Goal: Find specific page/section: Find specific page/section

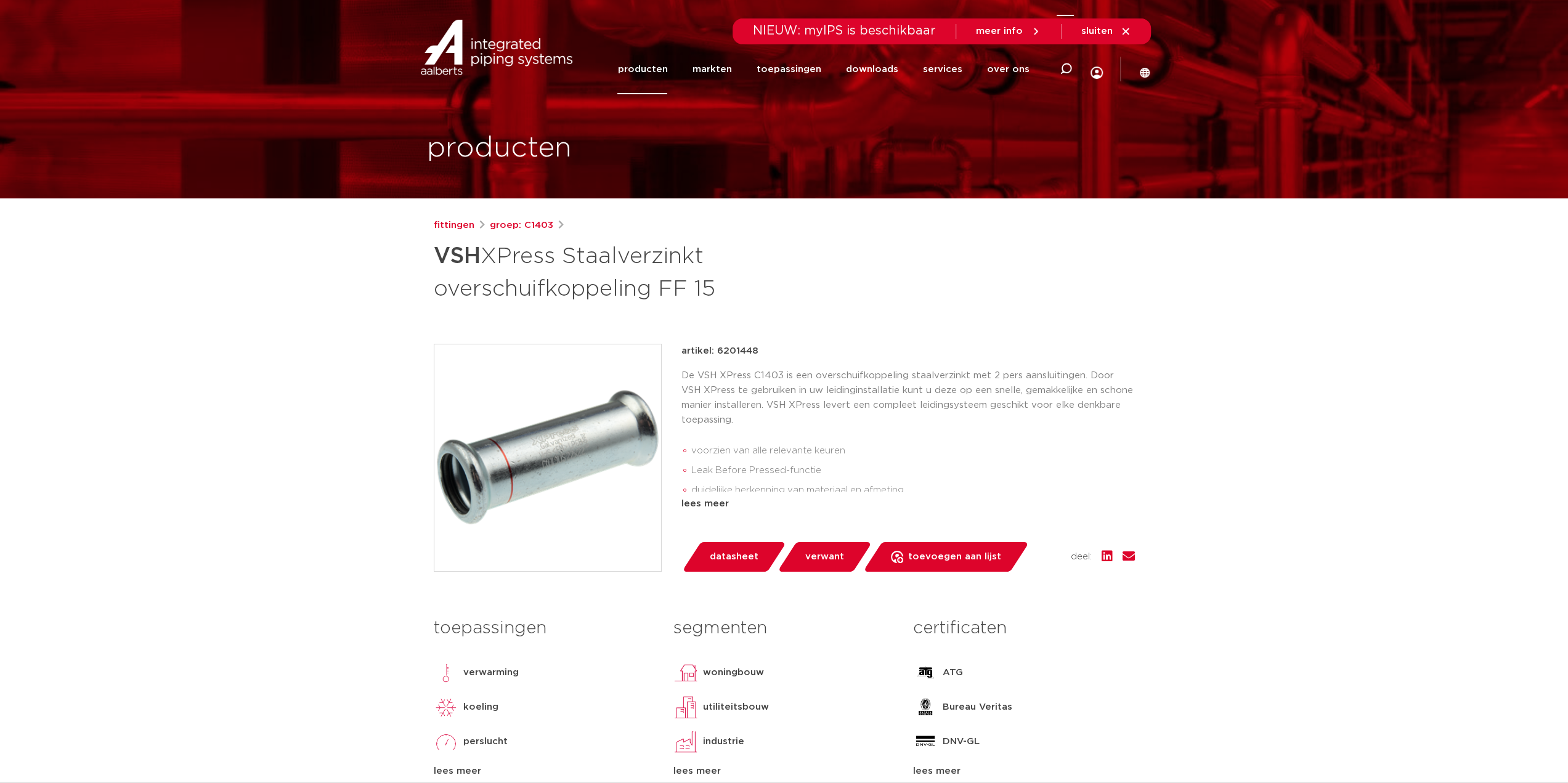
click at [1056, 63] on div at bounding box center [1065, 69] width 49 height 51
click at [871, 58] on input "Zoeken" at bounding box center [879, 67] width 388 height 24
paste input "6322987"
type input "6322987"
click button "Zoeken" at bounding box center [0, 0] width 0 height 0
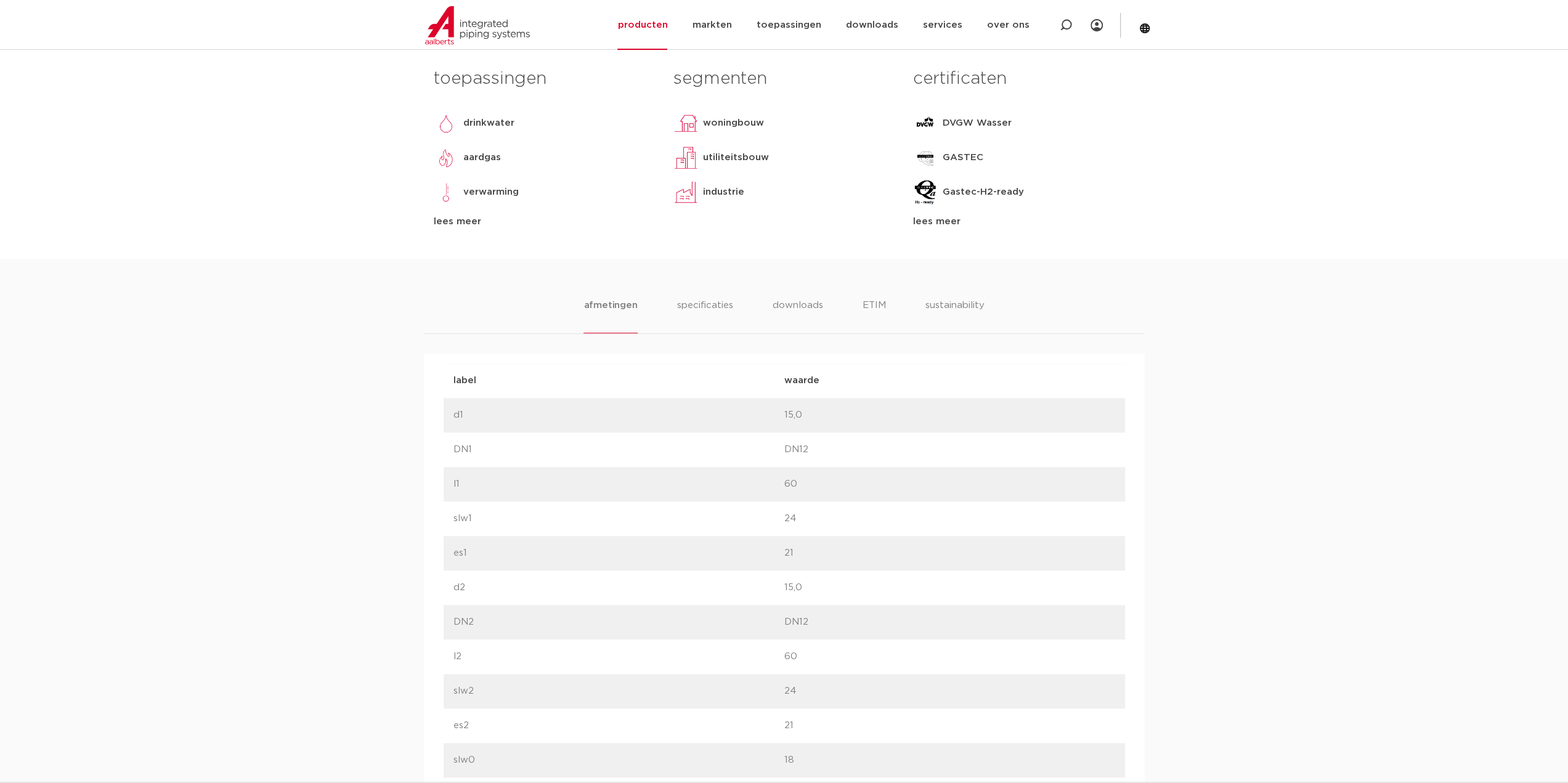
scroll to position [493, 0]
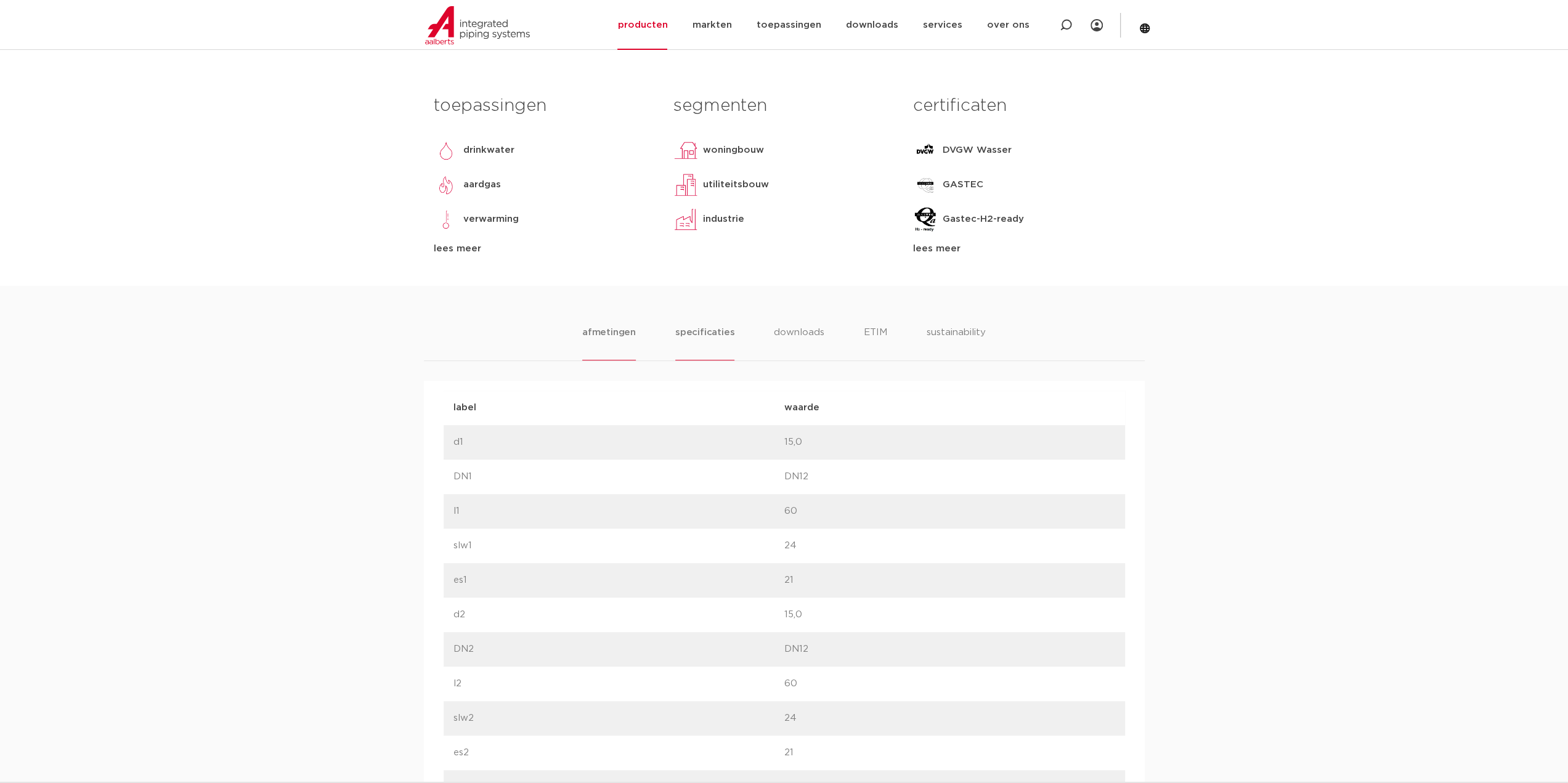
click at [716, 337] on li "specificaties" at bounding box center [705, 343] width 59 height 35
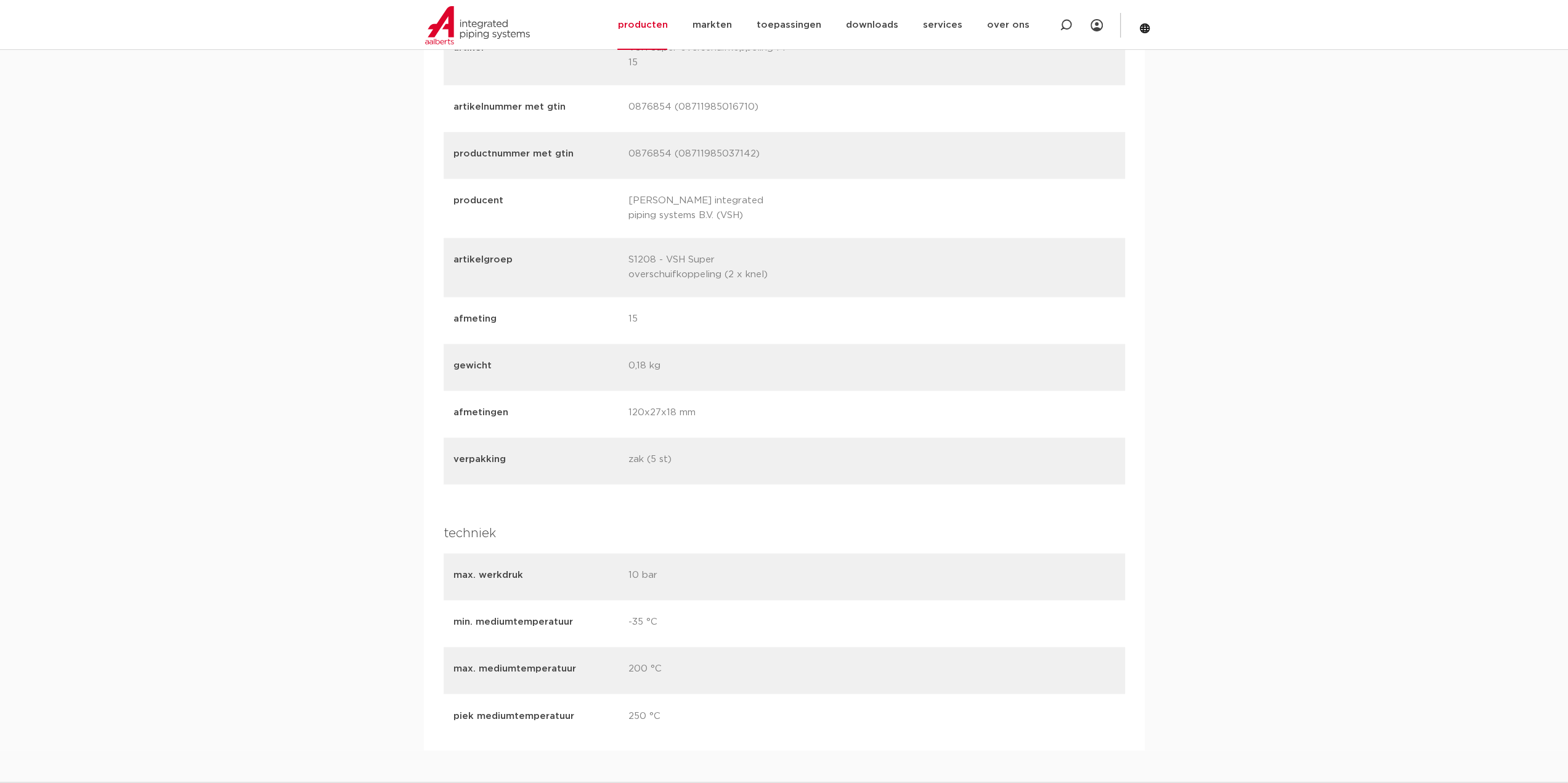
scroll to position [2034, 0]
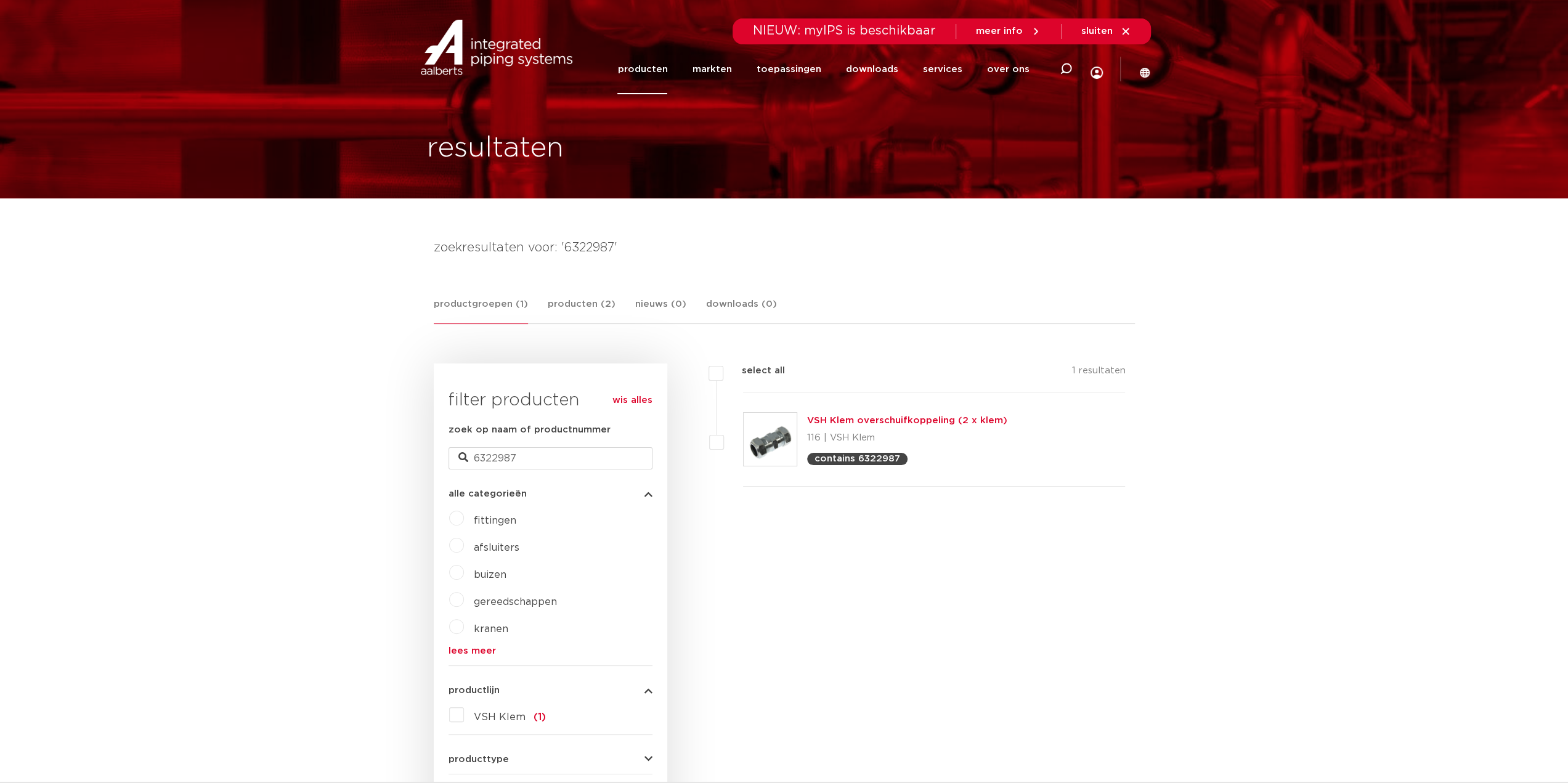
click at [908, 420] on link "VSH Klem overschuifkoppeling (2 x klem)" at bounding box center [907, 420] width 200 height 9
